Goal: Task Accomplishment & Management: Manage account settings

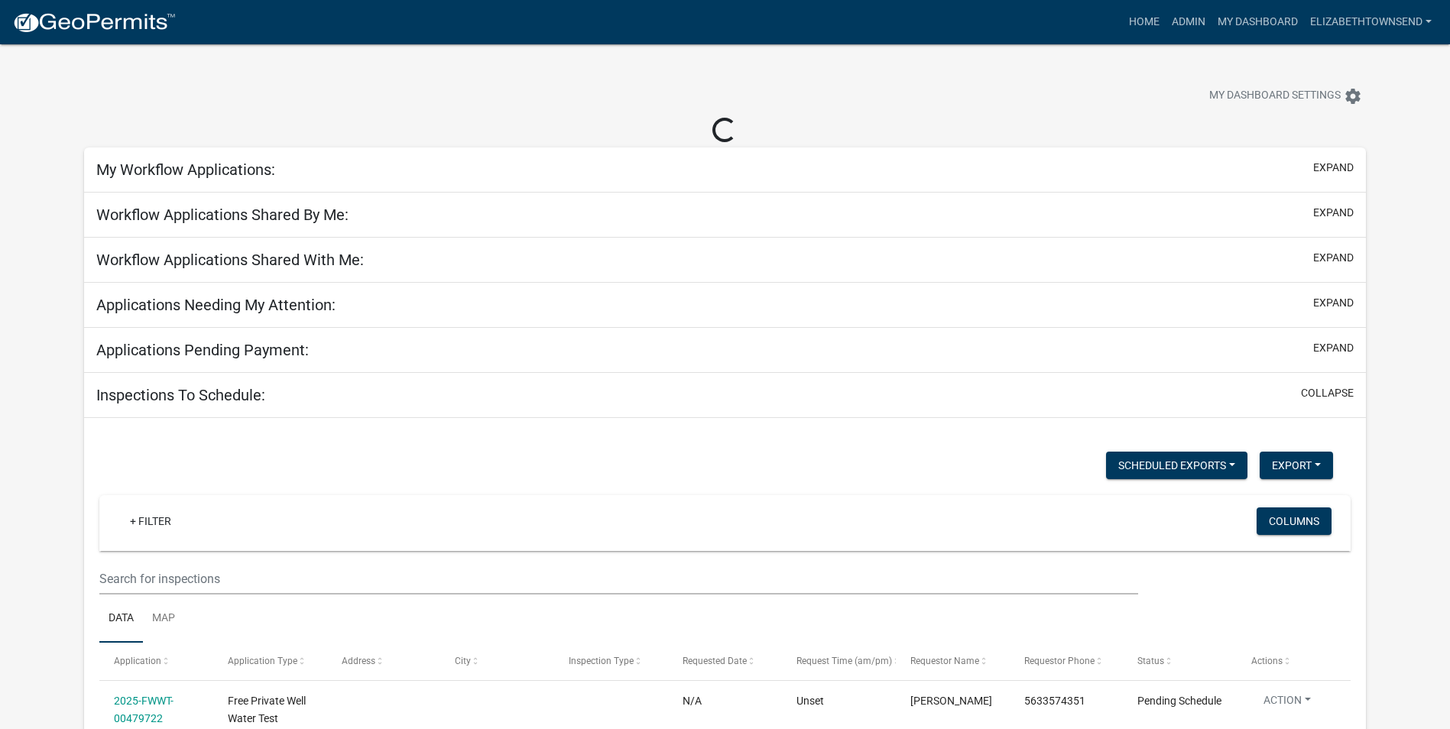
select select "3: 100"
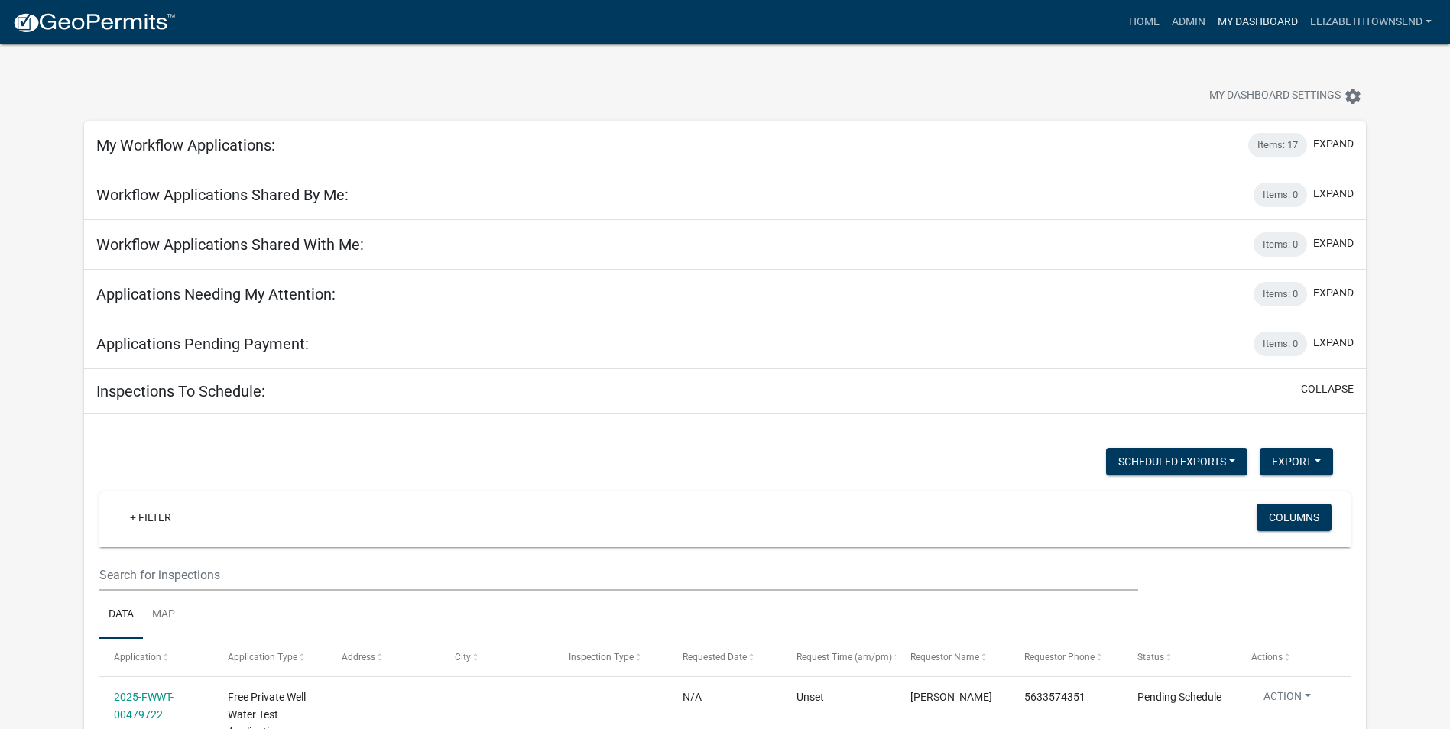
click at [1279, 19] on link "My Dashboard" at bounding box center [1257, 22] width 92 height 29
click at [1189, 23] on link "Admin" at bounding box center [1189, 22] width 46 height 29
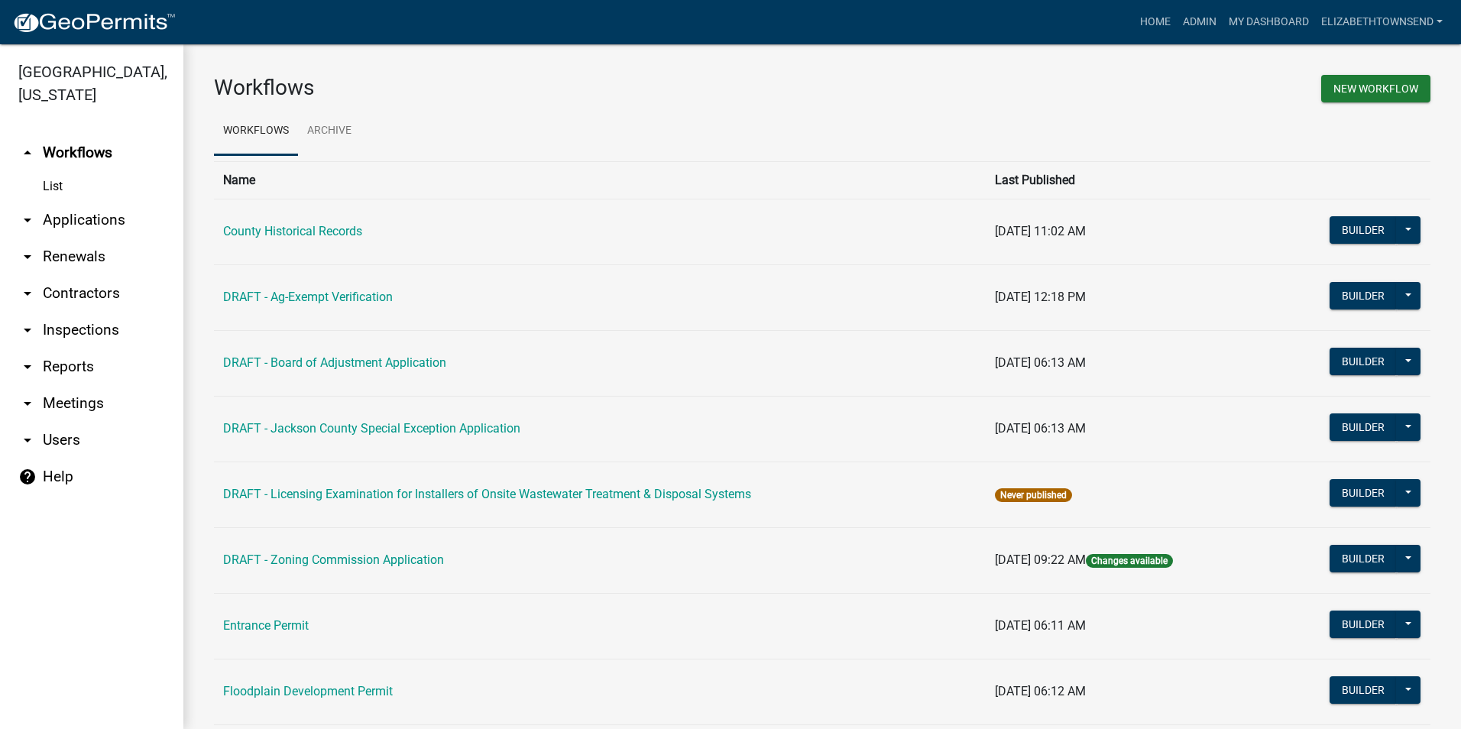
click at [66, 202] on link "arrow_drop_down Applications" at bounding box center [91, 220] width 183 height 37
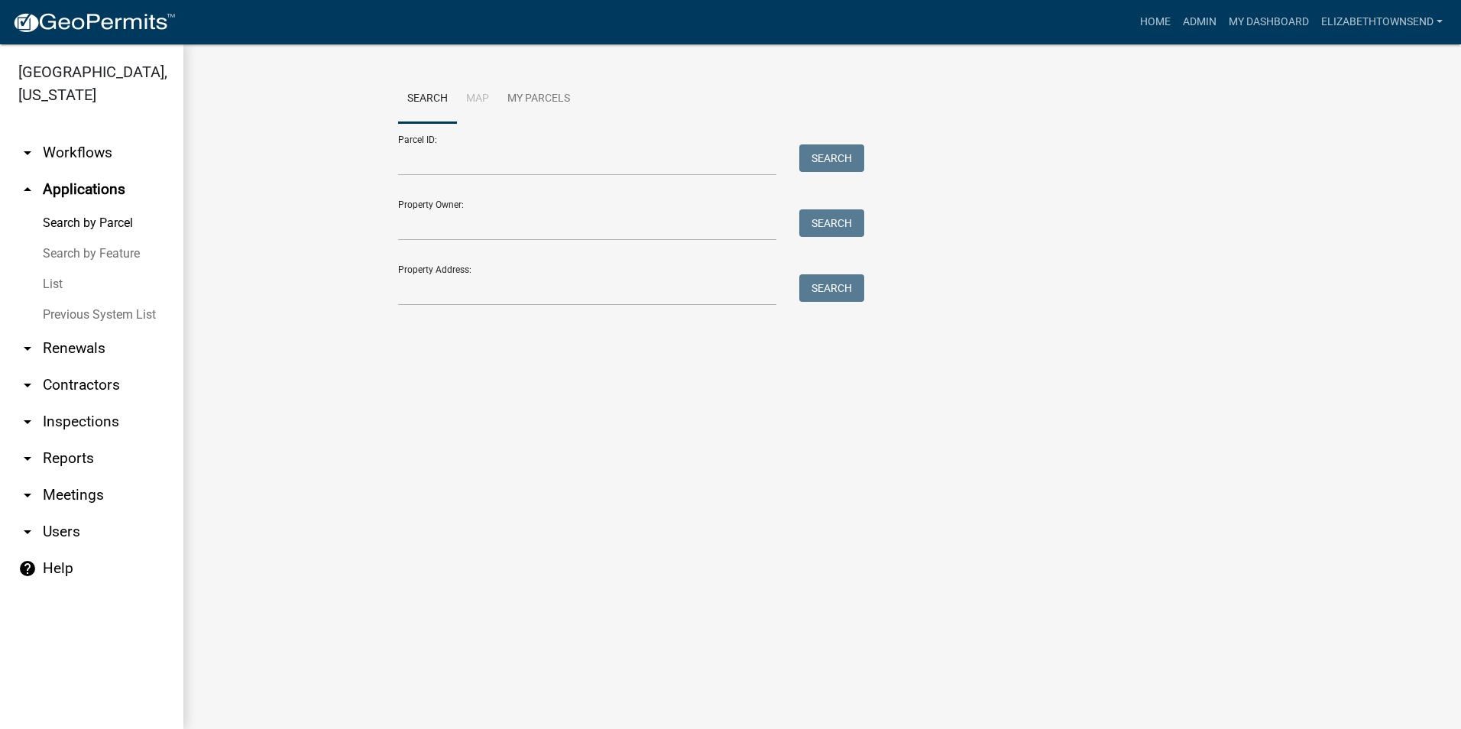
click at [44, 269] on link "List" at bounding box center [91, 284] width 183 height 31
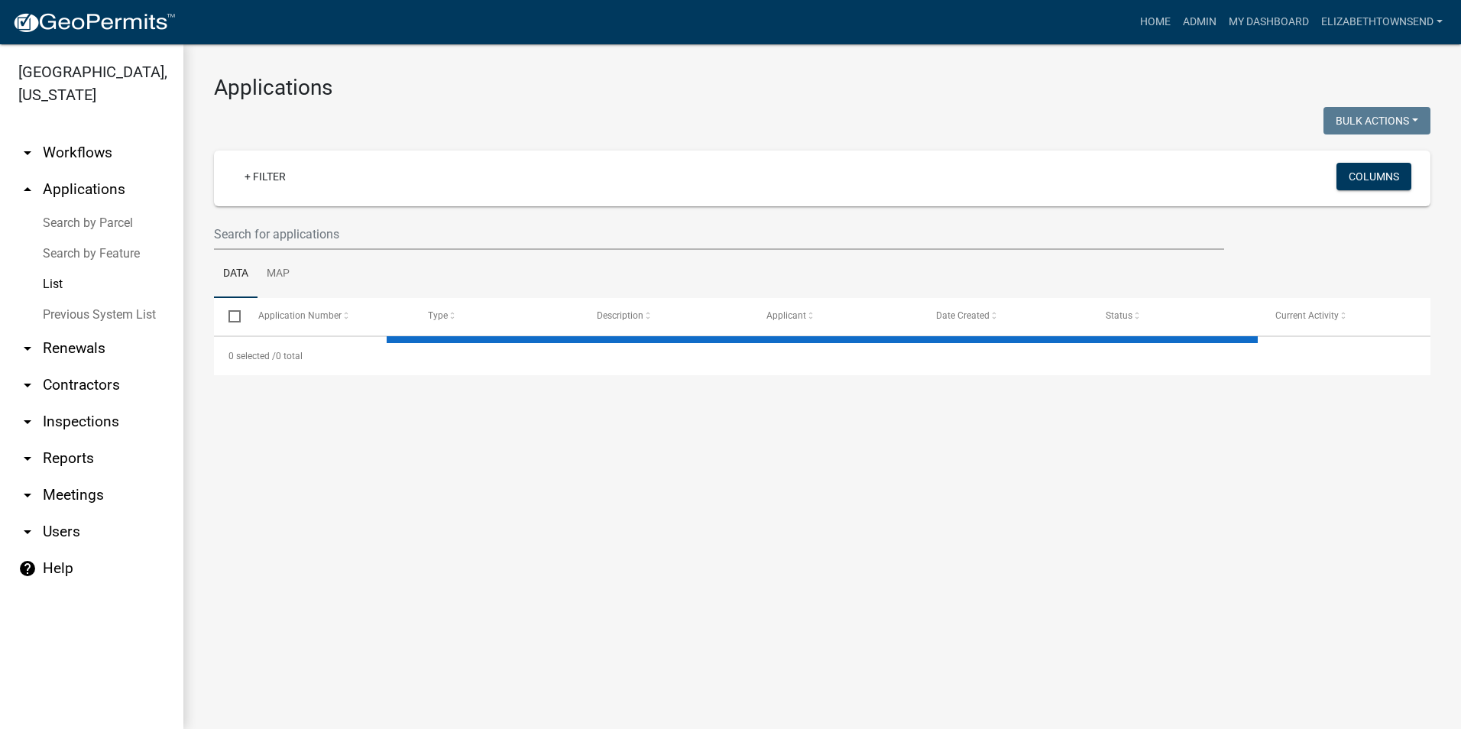
select select "3: 100"
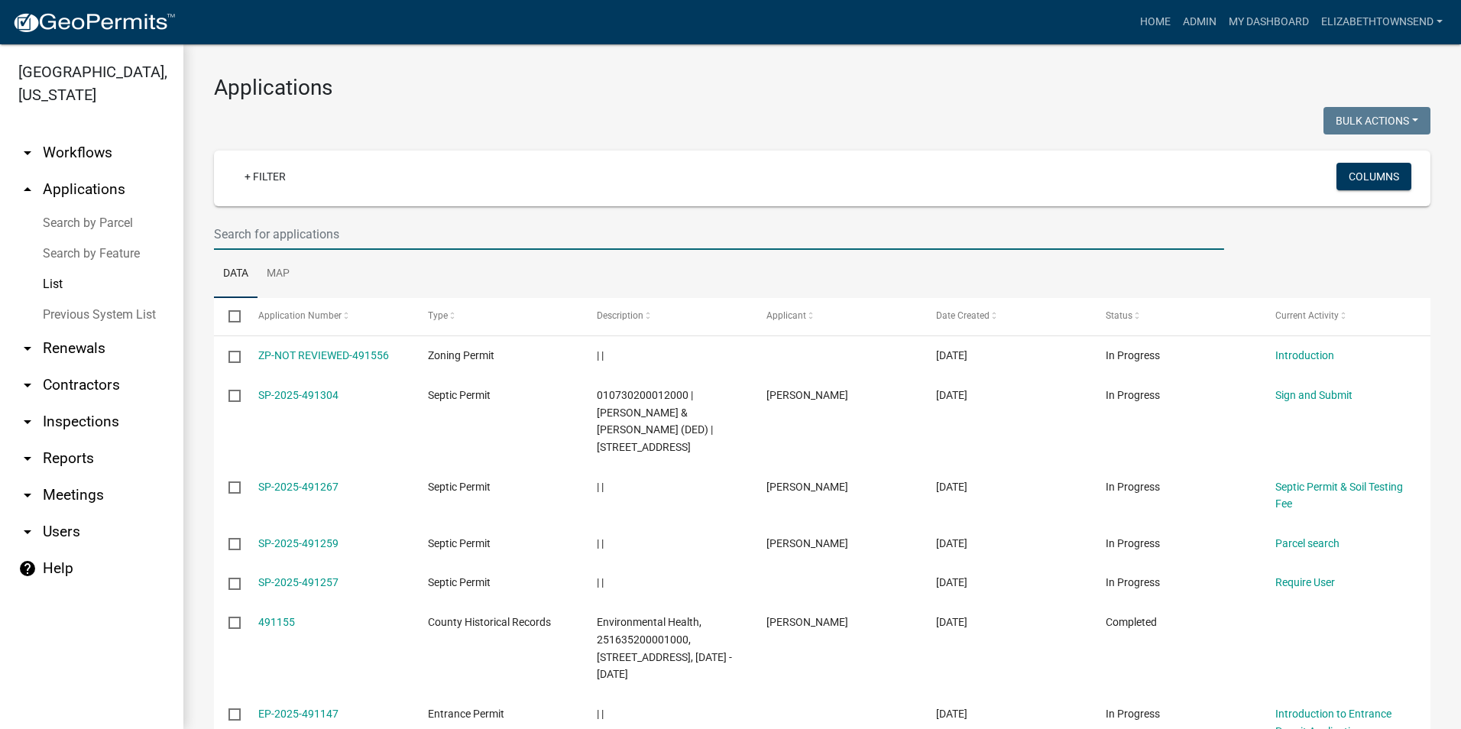
click at [324, 237] on input "text" at bounding box center [719, 234] width 1010 height 31
type input "[PERSON_NAME]"
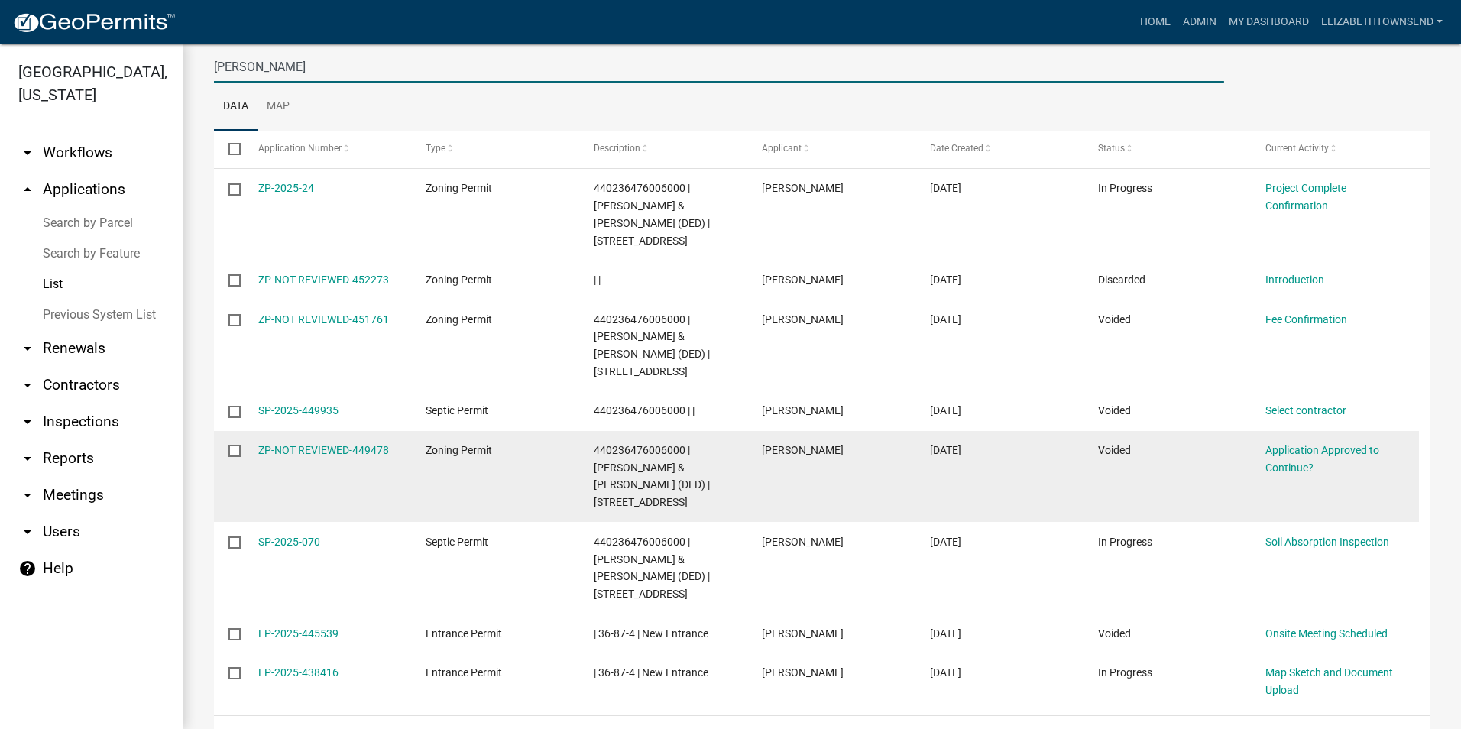
scroll to position [170, 0]
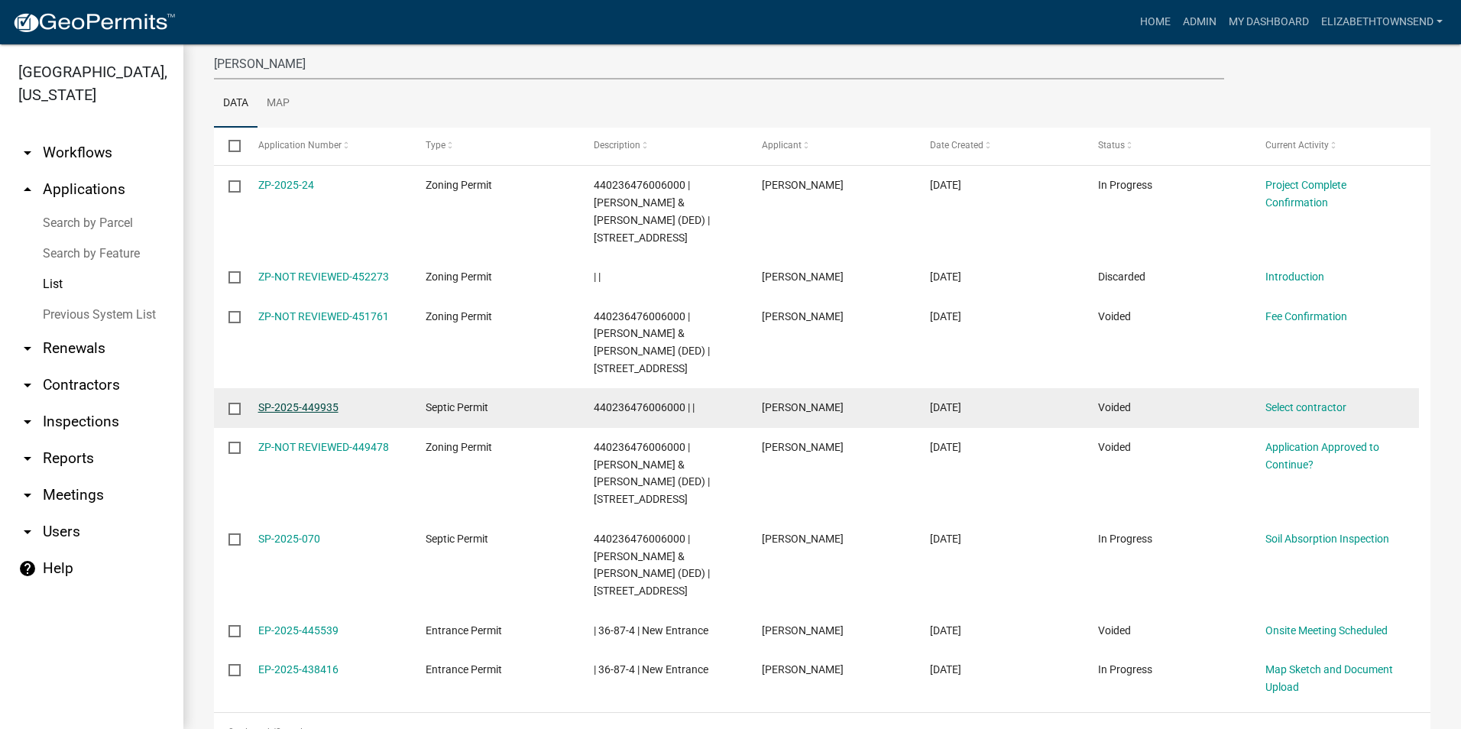
click at [306, 401] on link "SP-2025-449935" at bounding box center [298, 407] width 80 height 12
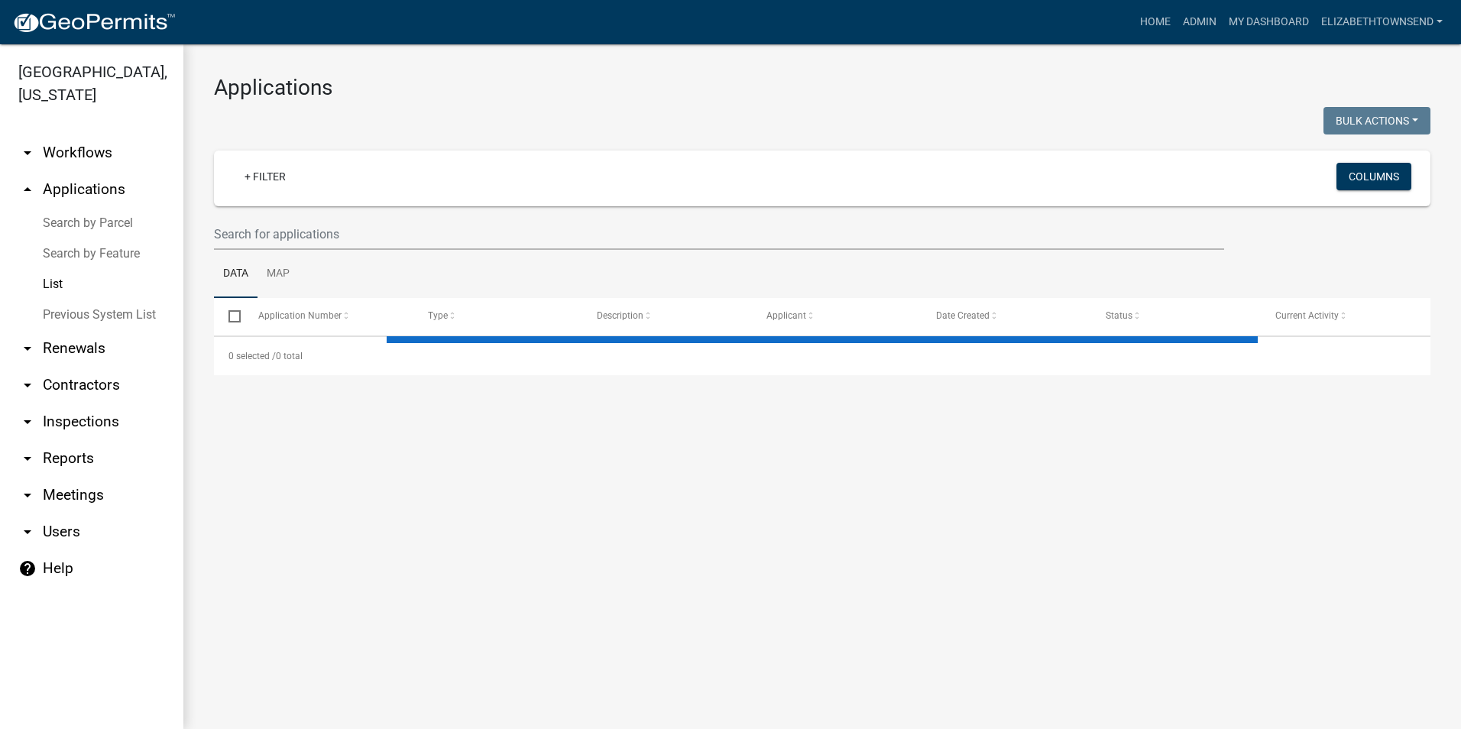
select select "3: 100"
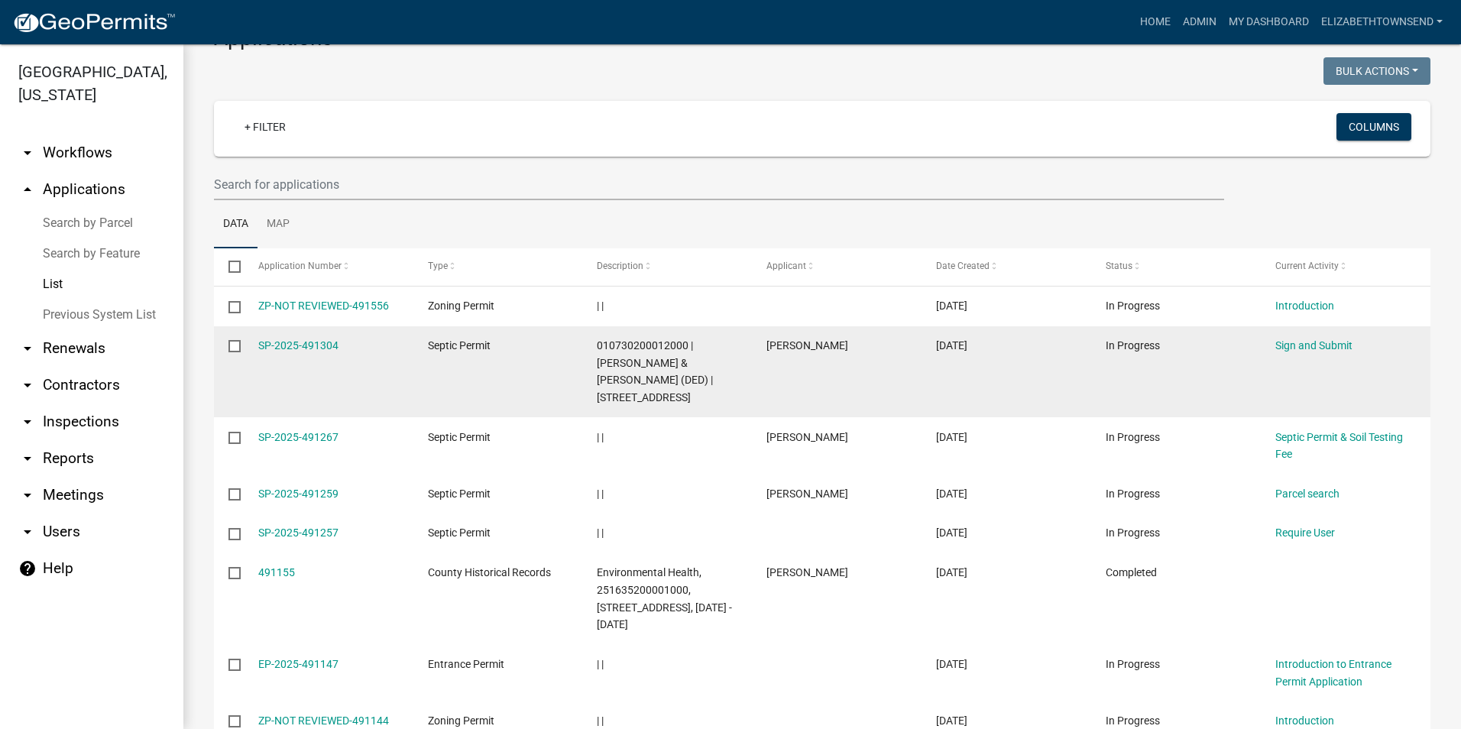
scroll to position [76, 0]
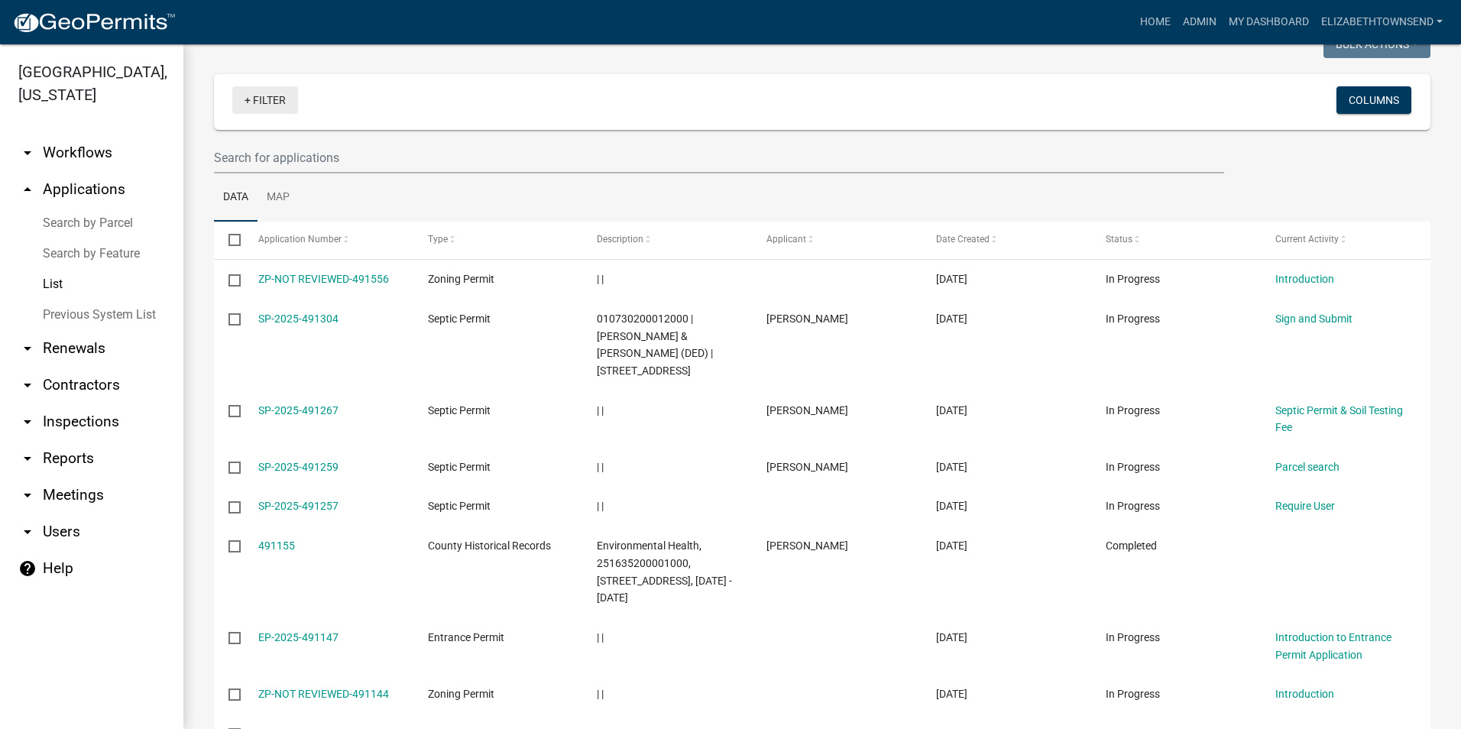
click at [263, 105] on link "+ Filter" at bounding box center [265, 100] width 66 height 28
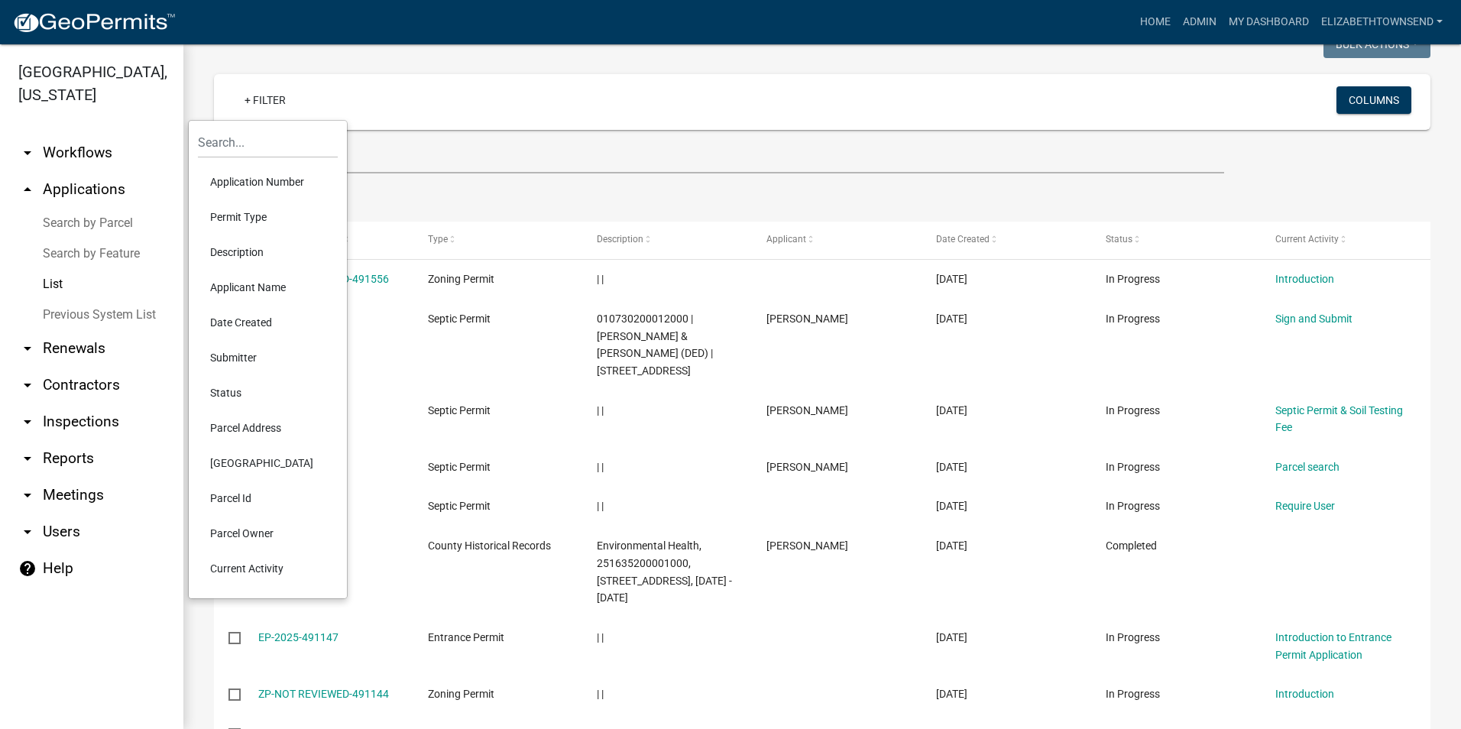
click at [250, 211] on li "Permit Type" at bounding box center [268, 216] width 140 height 35
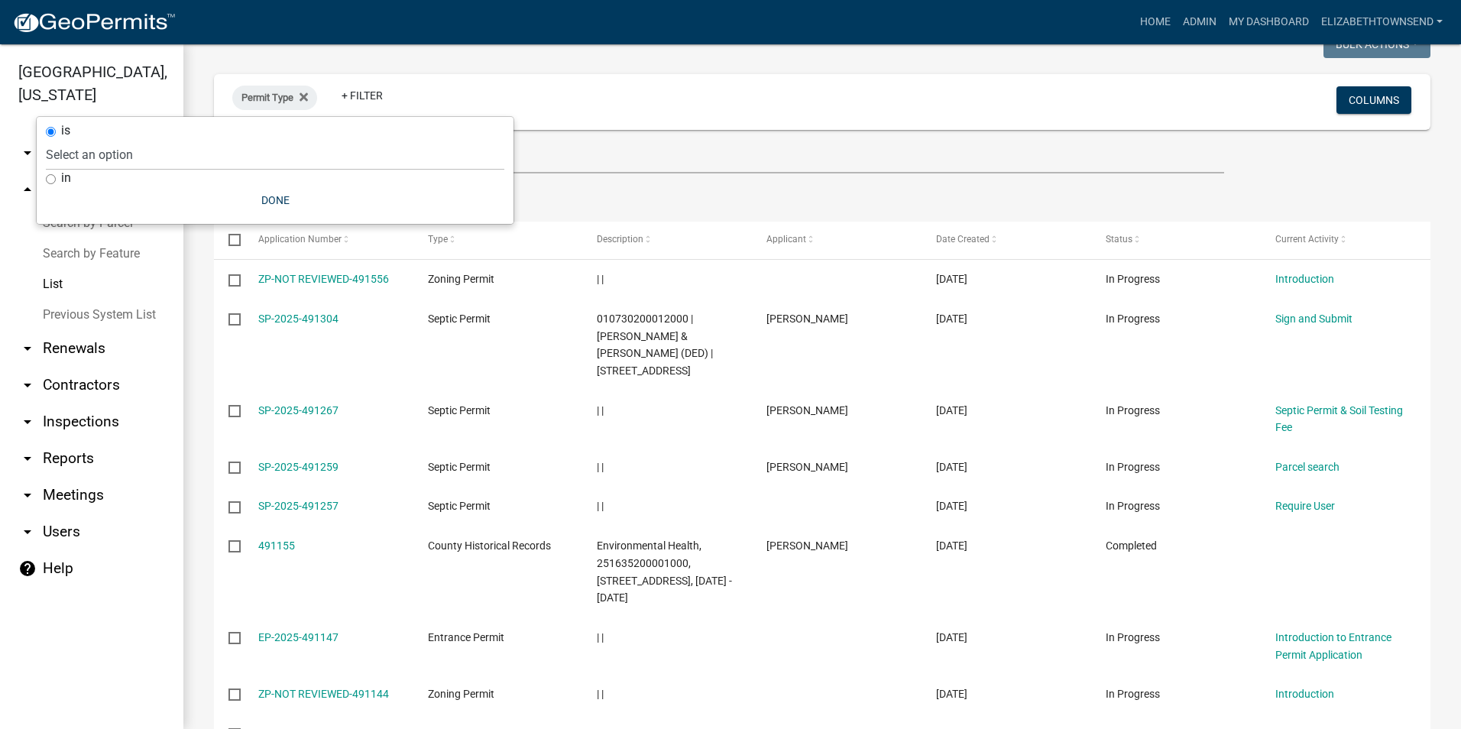
click at [157, 184] on div "in" at bounding box center [275, 178] width 459 height 16
click at [178, 153] on select "Select an option County Historical Records DRAFT - Ag-Exempt Verification DRAFT…" at bounding box center [275, 154] width 459 height 31
select select "00c8d5c9-54c6-4a9d-979b-504790a05259"
click at [82, 139] on select "Select an option County Historical Records DRAFT - Ag-Exempt Verification DRAFT…" at bounding box center [275, 154] width 459 height 31
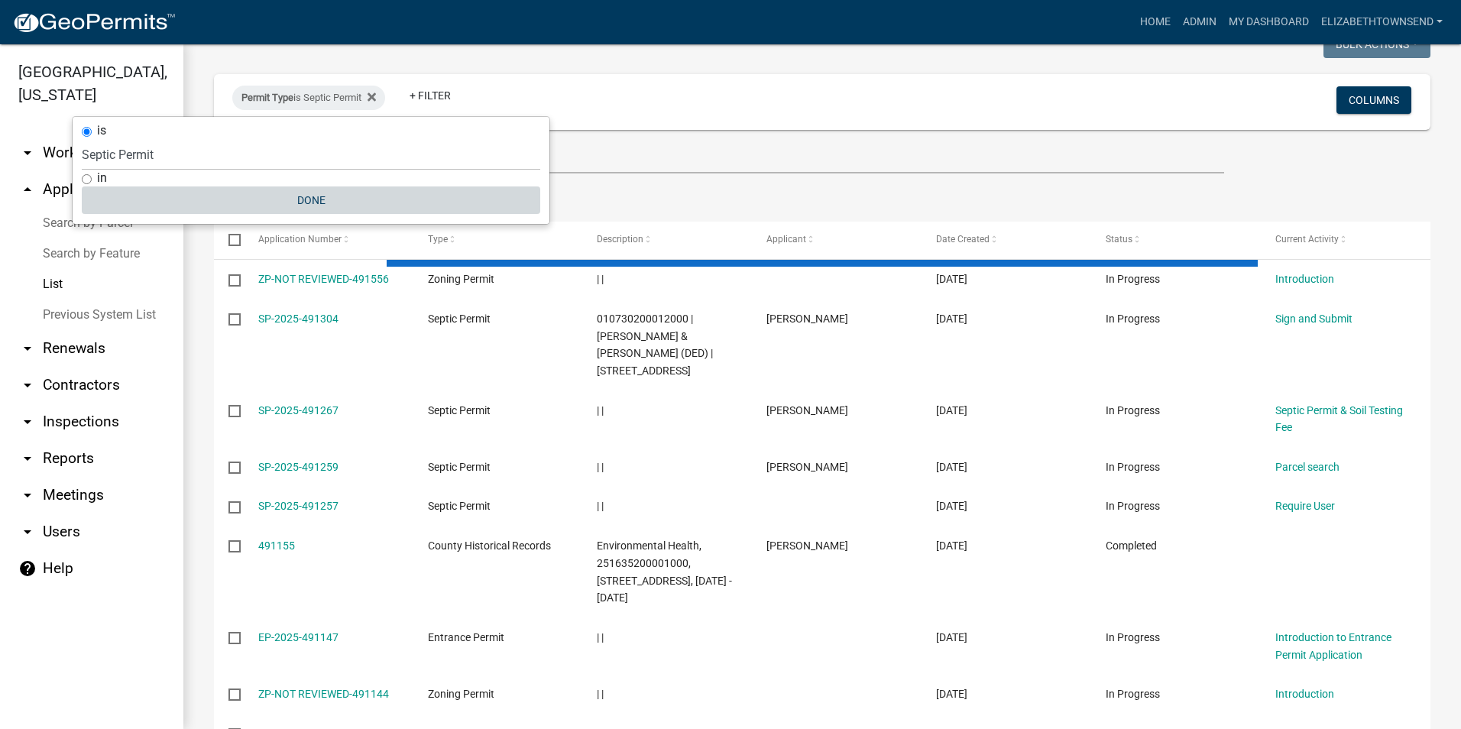
click at [319, 193] on button "Done" at bounding box center [311, 201] width 459 height 28
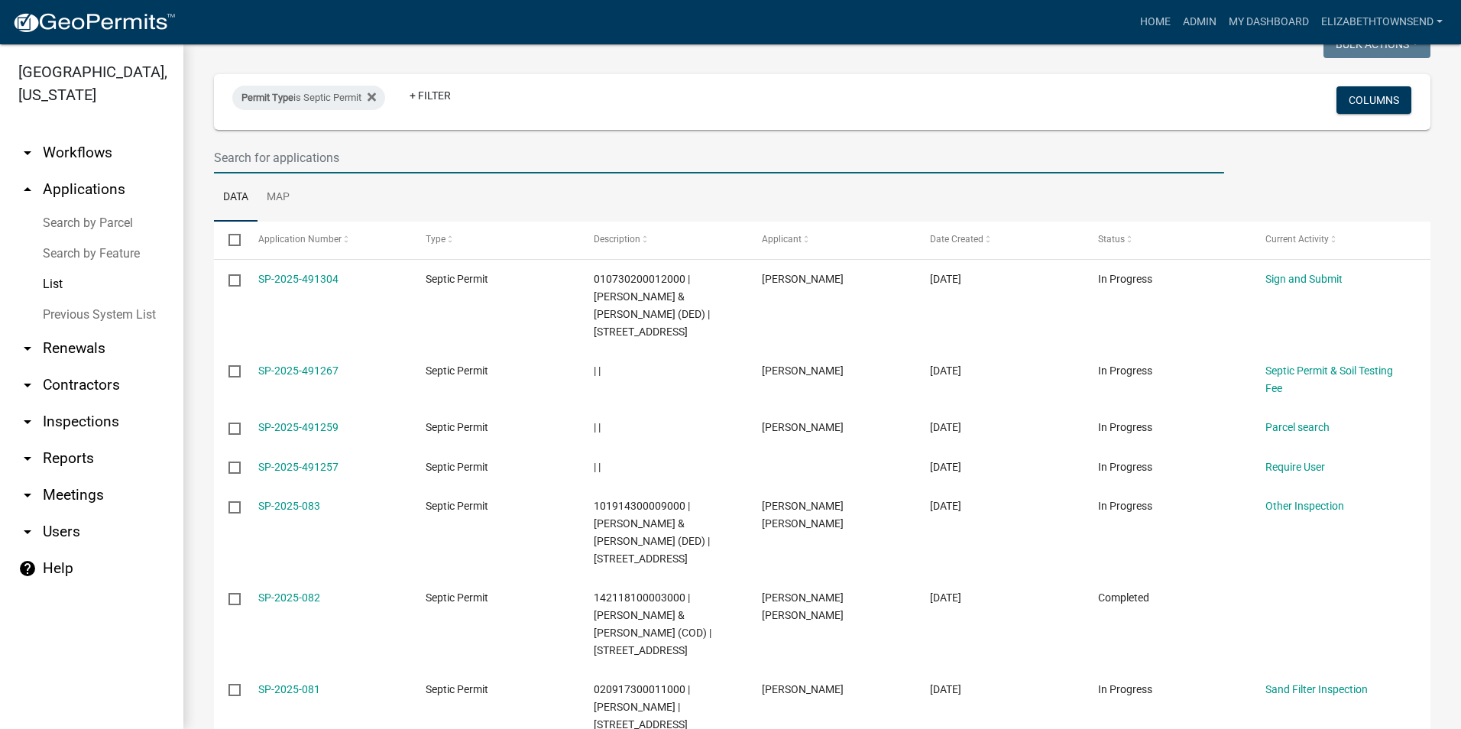
click at [292, 161] on input "text" at bounding box center [719, 157] width 1010 height 31
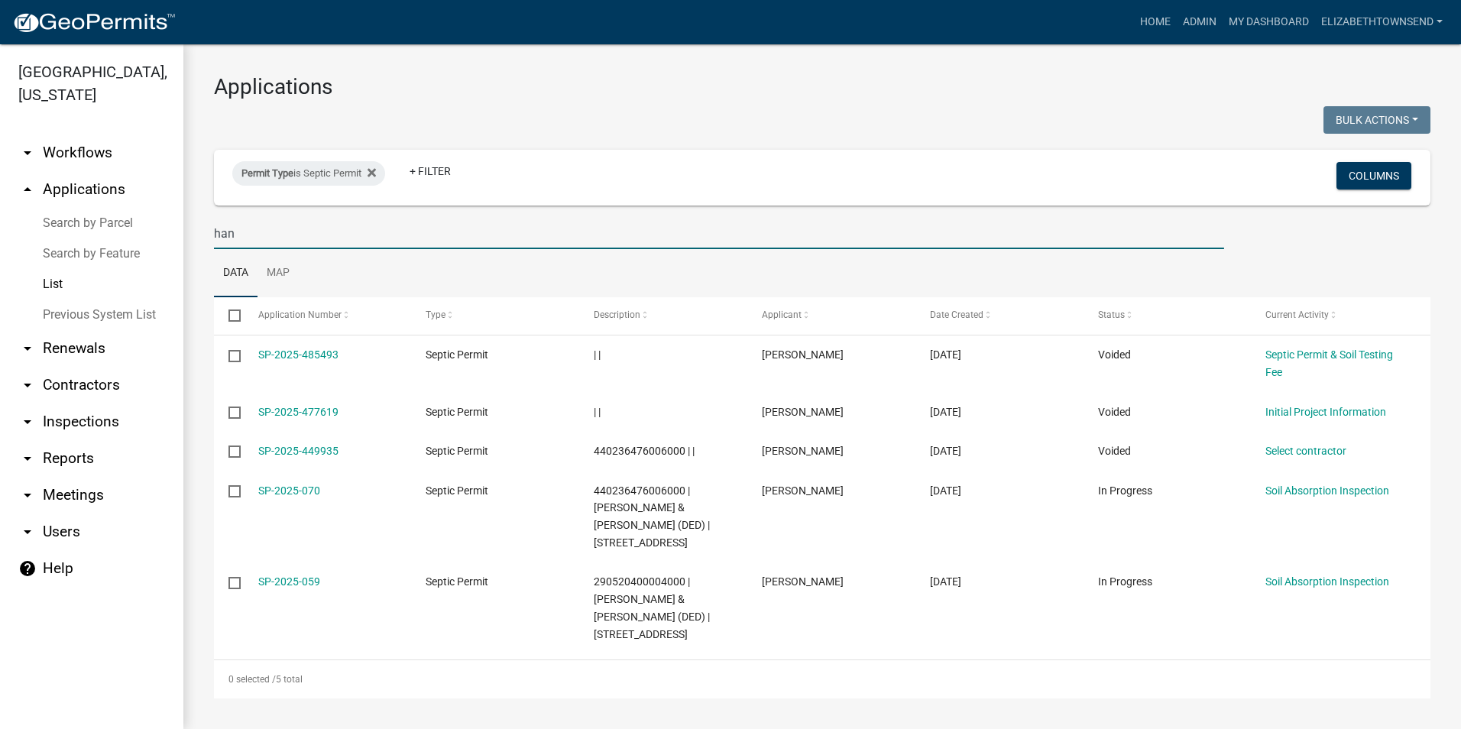
scroll to position [0, 0]
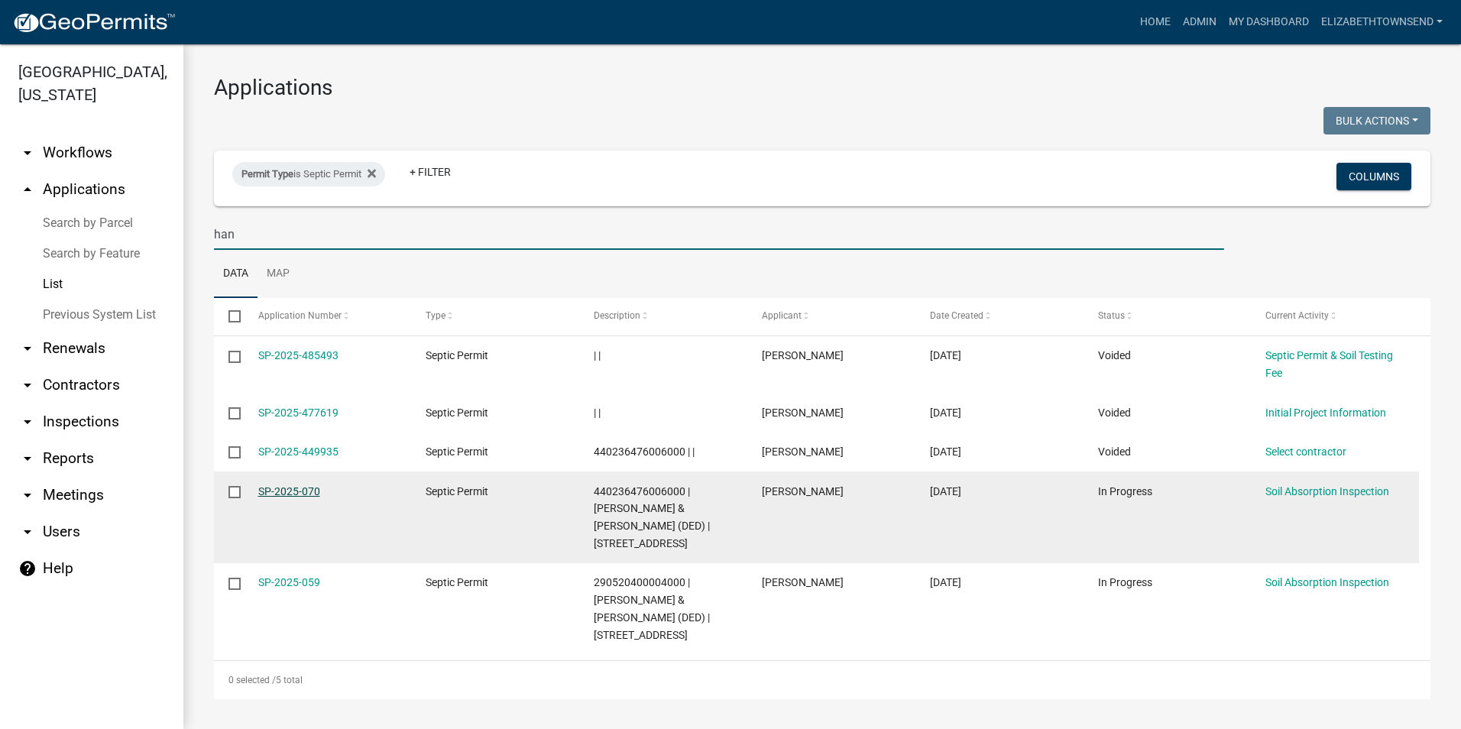
type input "han"
click at [295, 492] on link "SP-2025-070" at bounding box center [289, 491] width 62 height 12
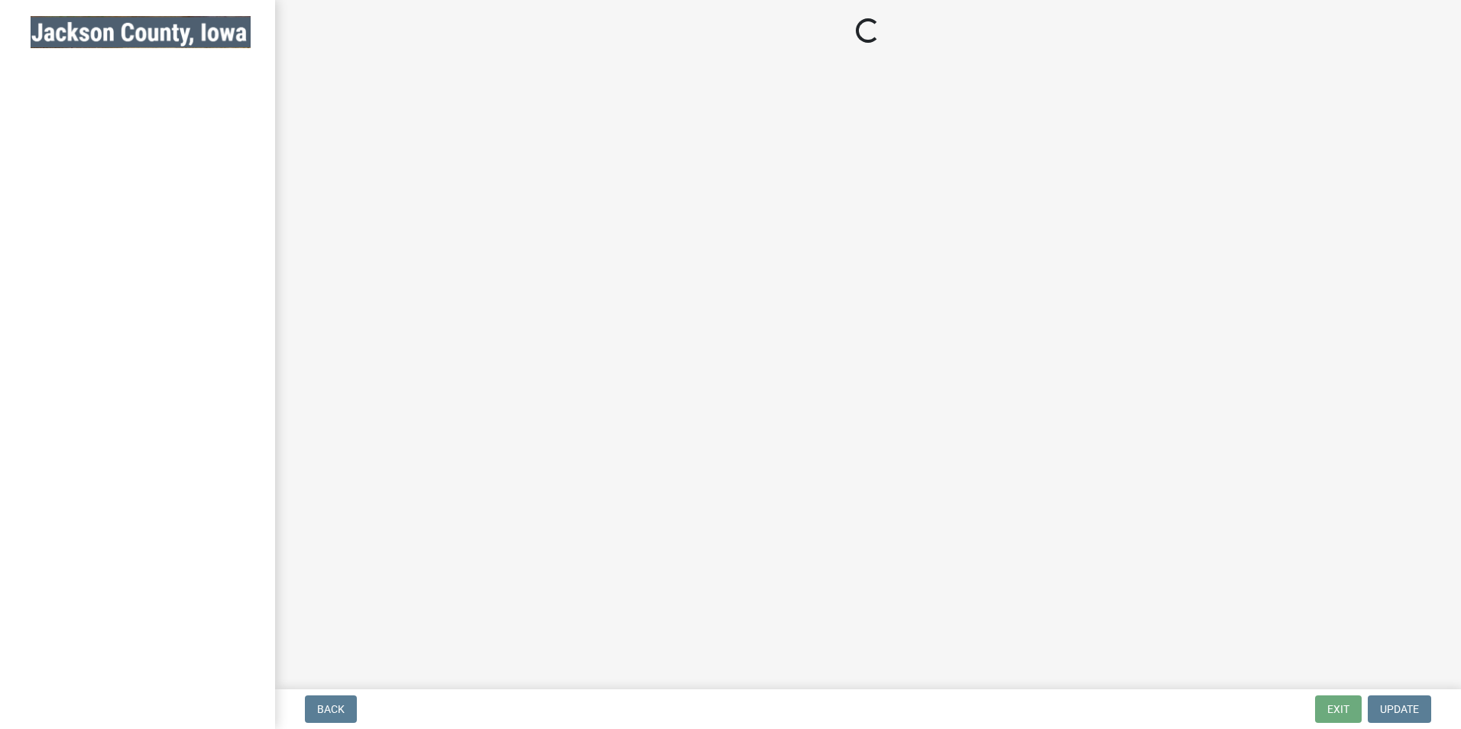
select select "8b01e099-4a24-4825-befa-1c944ae133b5"
select select "a3873a1b-6e26-41c8-b1e9-189df5d0ae8c"
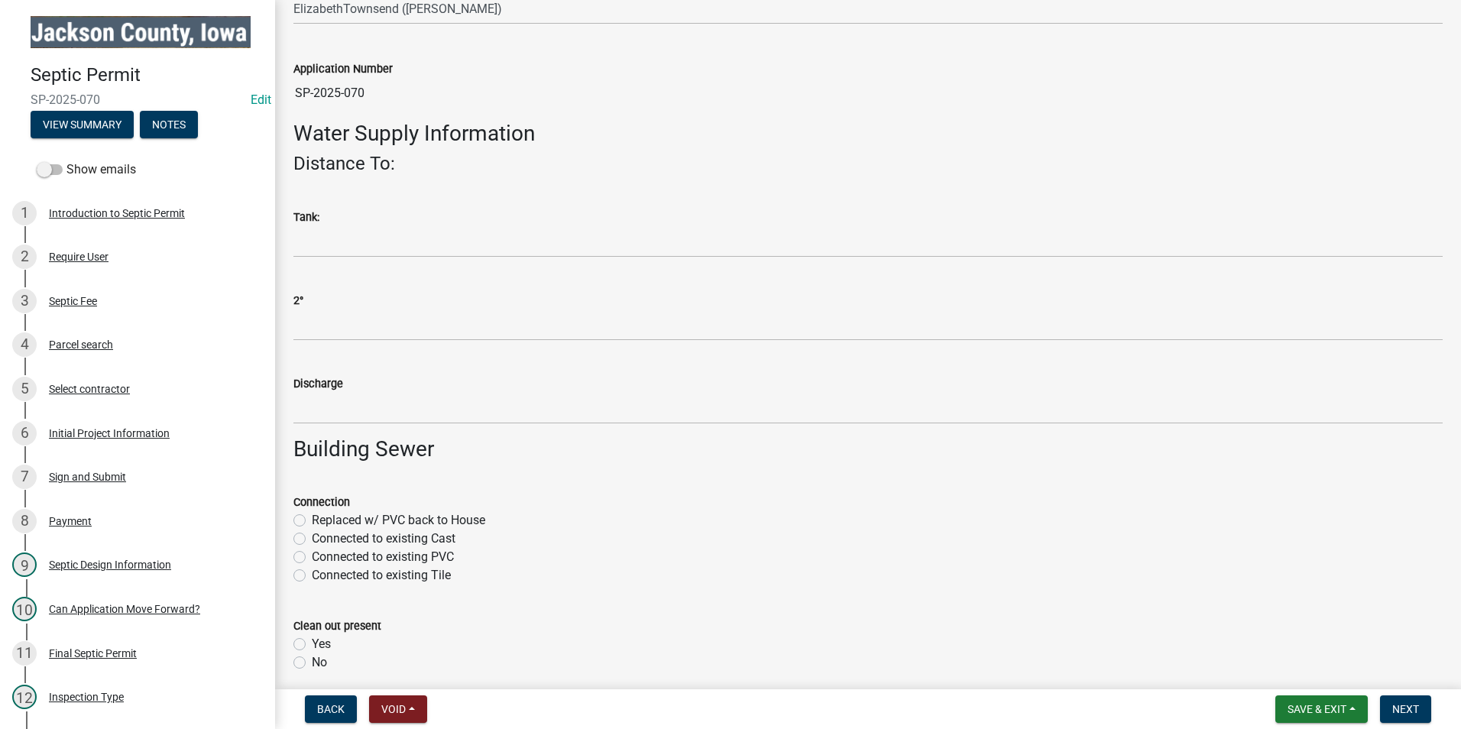
scroll to position [76, 0]
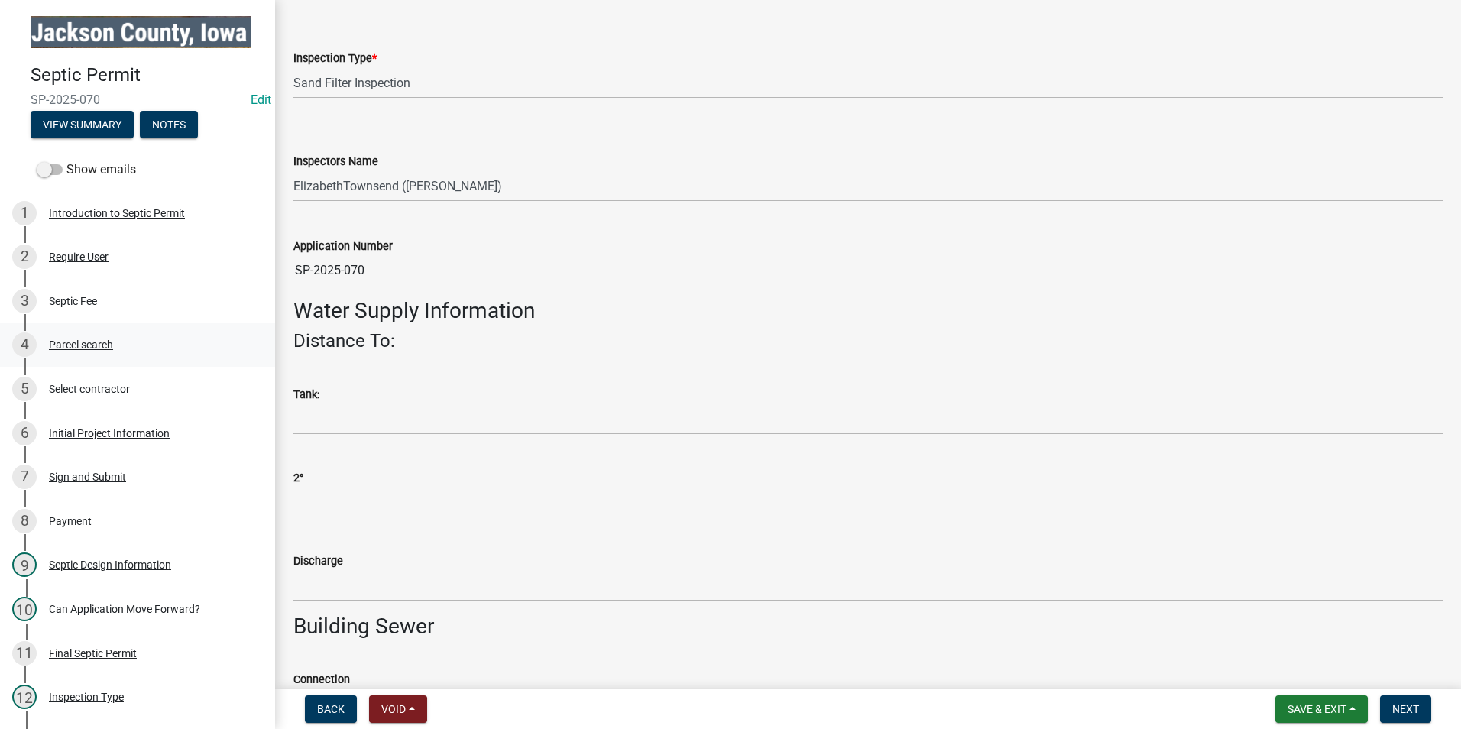
click at [89, 339] on div "Parcel search" at bounding box center [81, 344] width 64 height 11
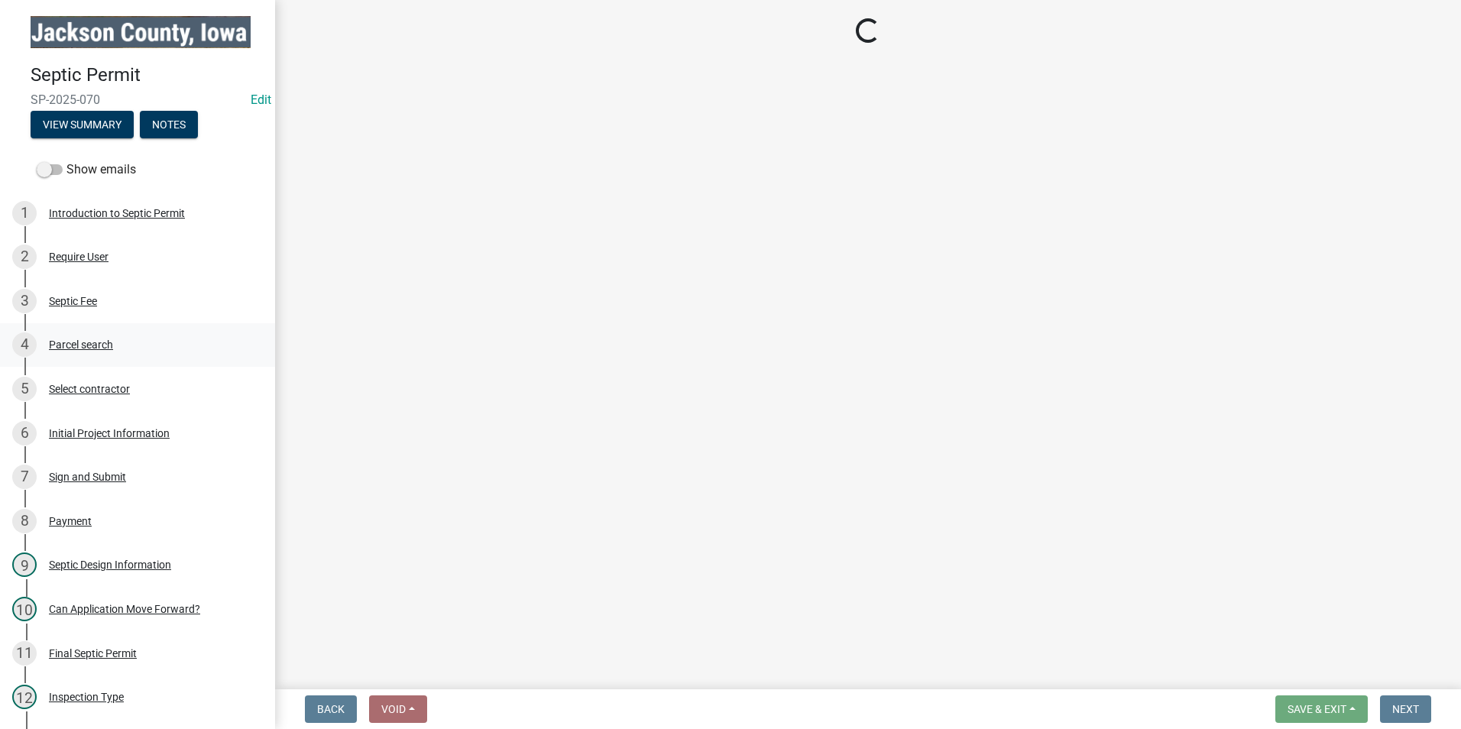
scroll to position [0, 0]
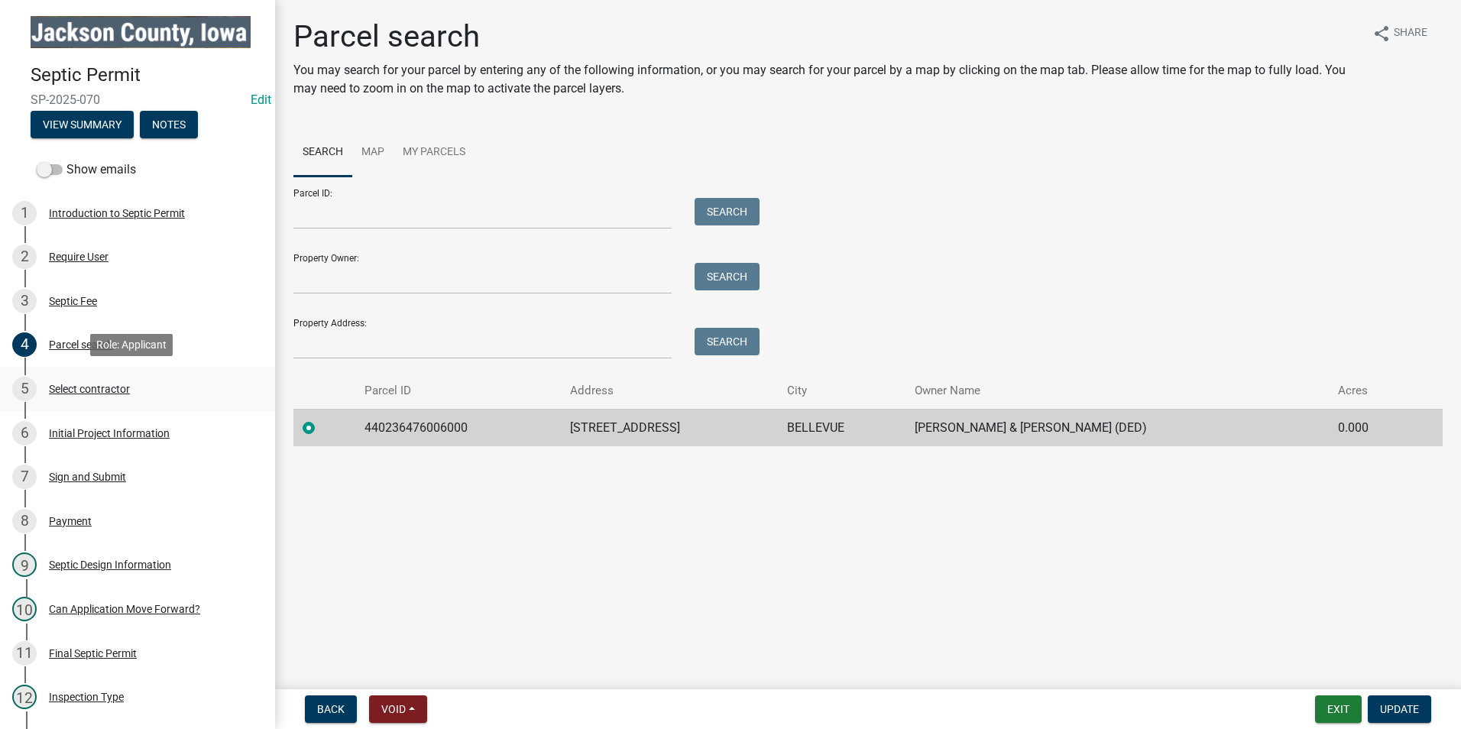
click at [89, 389] on div "Select contractor" at bounding box center [89, 389] width 81 height 11
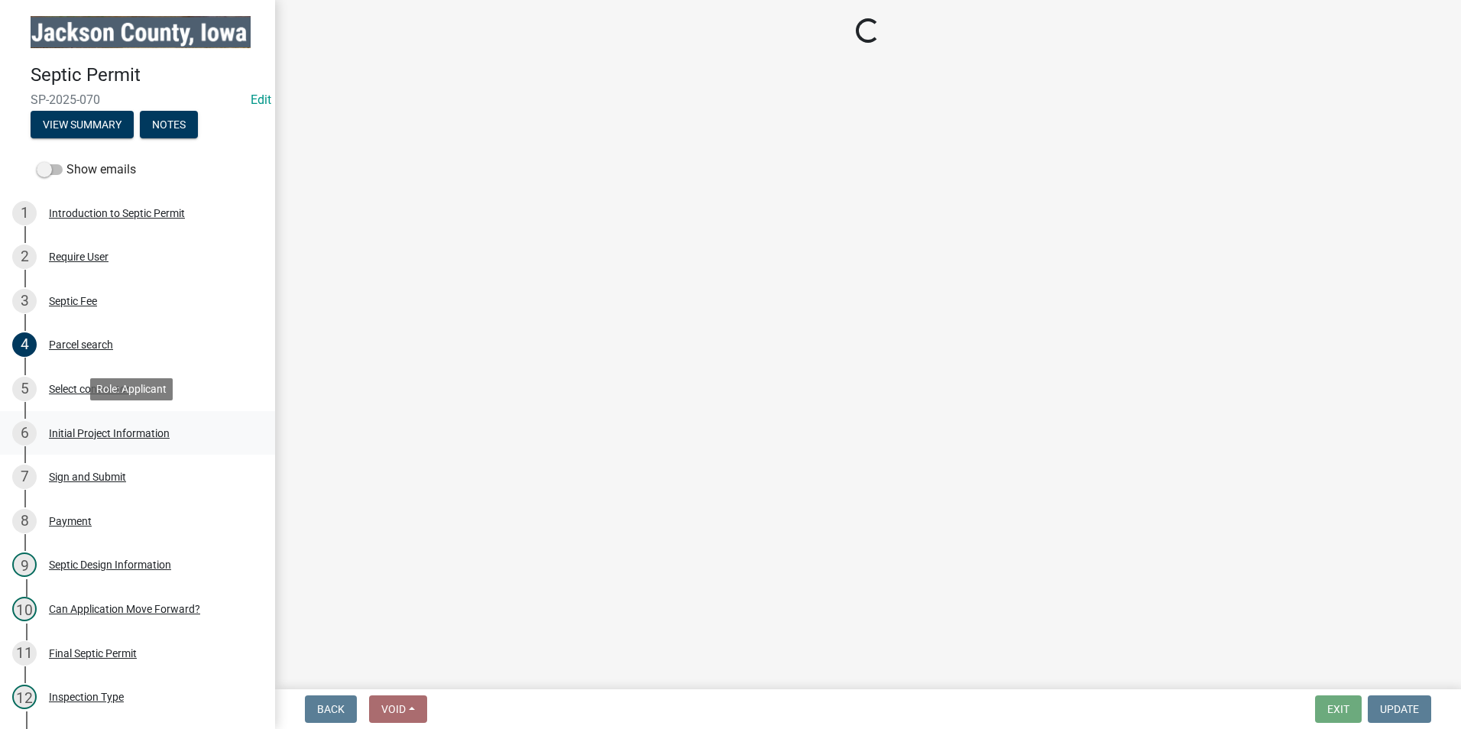
click at [113, 436] on div "Initial Project Information" at bounding box center [109, 433] width 121 height 11
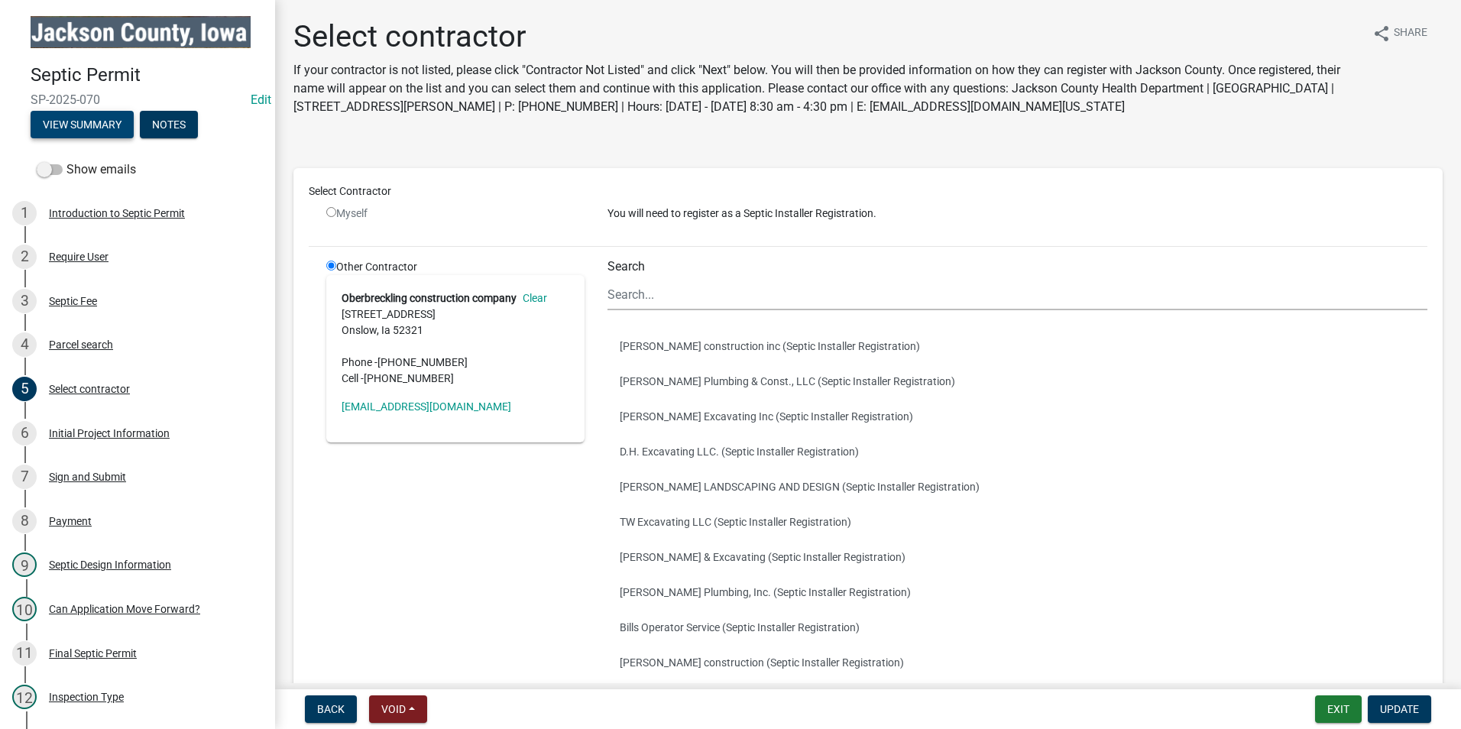
click at [81, 118] on button "View Summary" at bounding box center [82, 125] width 103 height 28
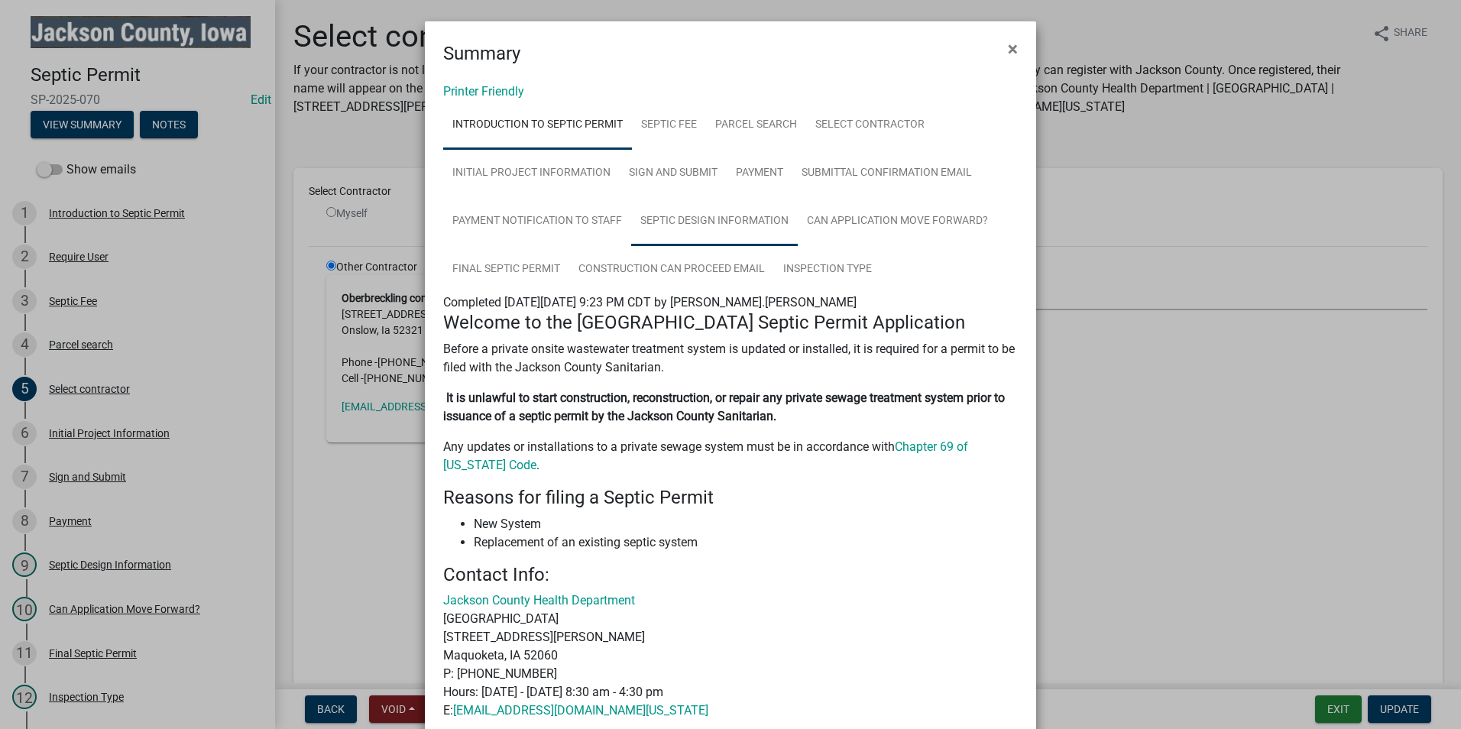
click at [702, 221] on link "Septic Design Information" at bounding box center [714, 221] width 167 height 49
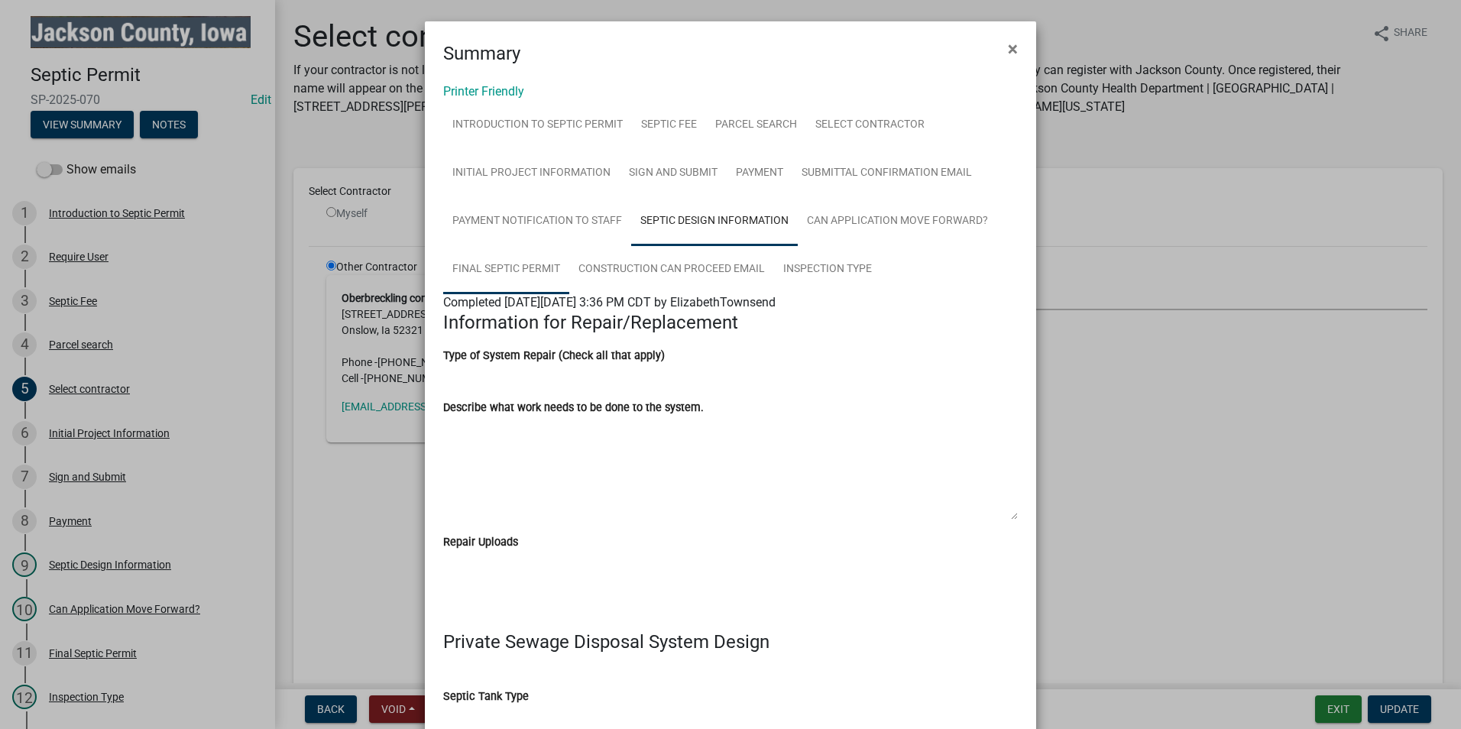
click at [483, 267] on link "Final Septic Permit" at bounding box center [506, 269] width 126 height 49
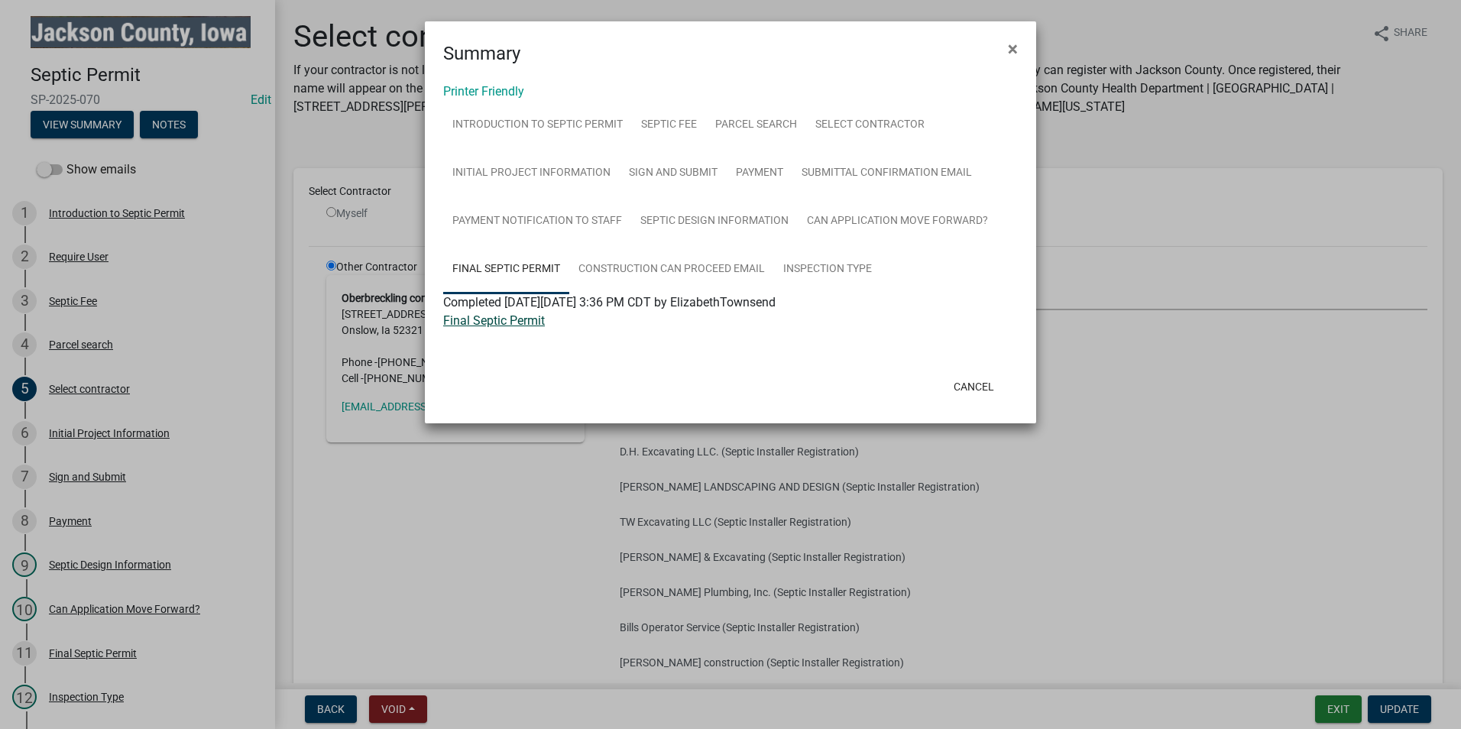
click at [528, 321] on link "Final Septic Permit" at bounding box center [494, 320] width 102 height 15
click at [1015, 43] on span "×" at bounding box center [1013, 48] width 10 height 21
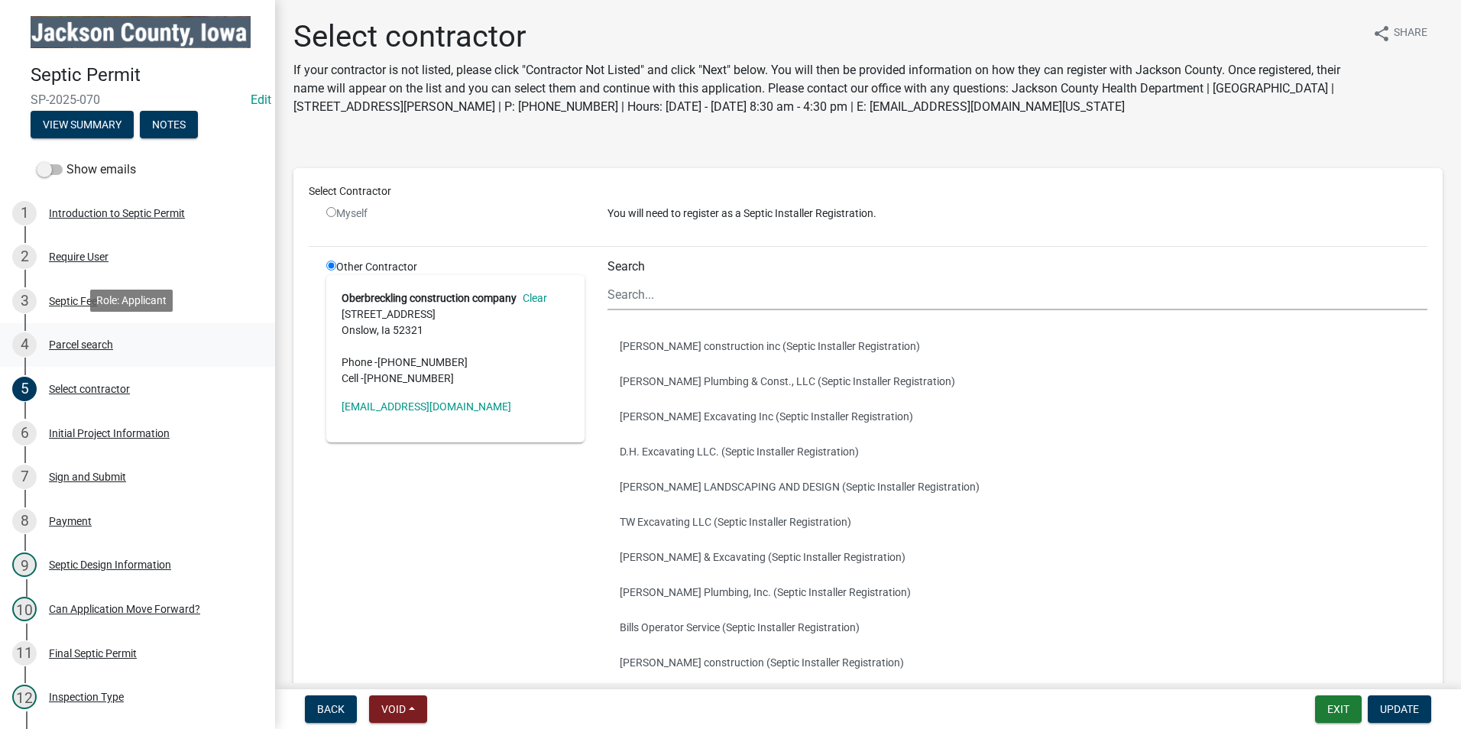
click at [92, 346] on div "Parcel search" at bounding box center [81, 344] width 64 height 11
